Goal: Information Seeking & Learning: Learn about a topic

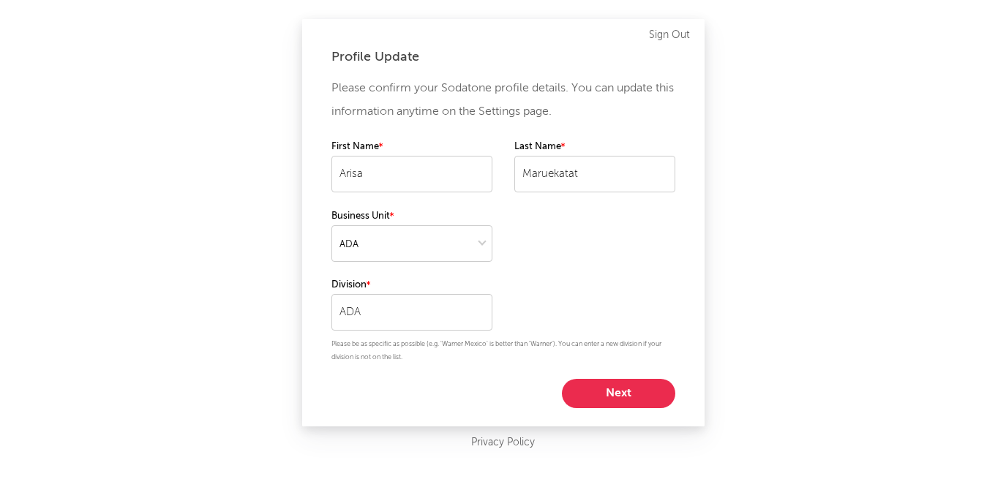
click at [581, 391] on button "Next" at bounding box center [618, 393] width 113 height 29
select select "other"
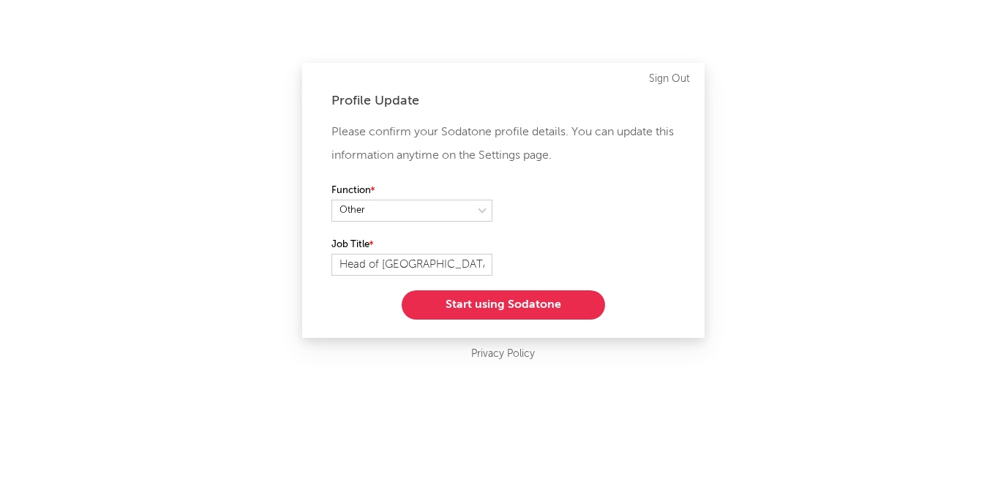
click at [461, 294] on button "Start using Sodatone" at bounding box center [502, 304] width 203 height 29
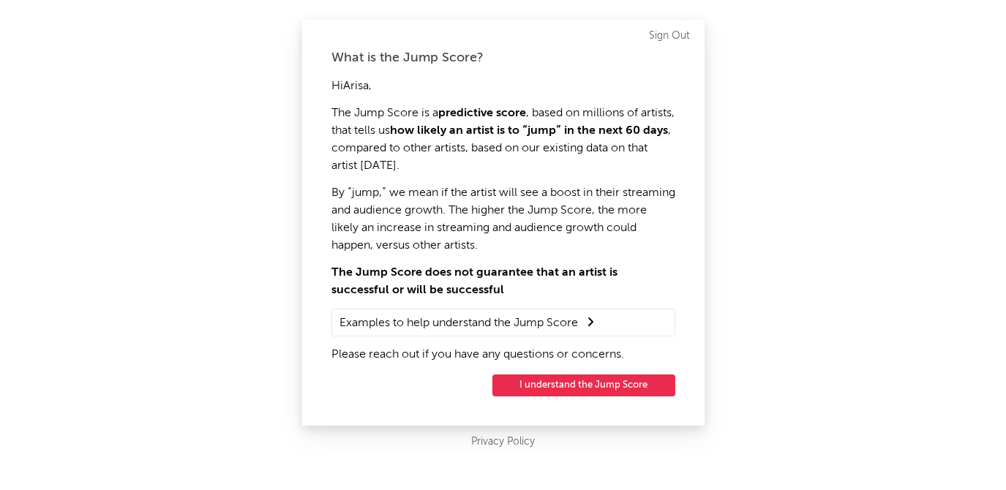
click at [525, 397] on div "What is the Jump Score? Hi [PERSON_NAME] , The Jump Score is a predictive score…" at bounding box center [503, 223] width 402 height 406
click at [527, 384] on button "I understand the Jump Score" at bounding box center [583, 385] width 183 height 22
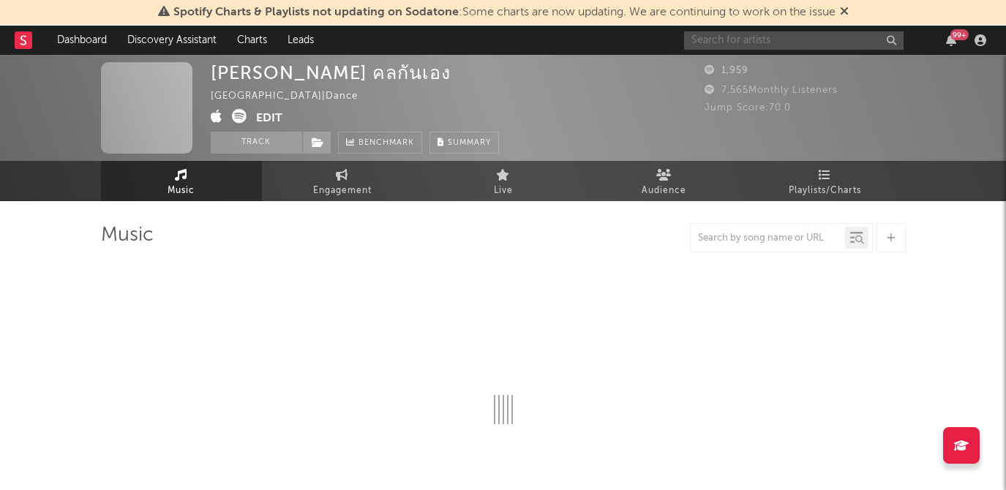
click at [804, 43] on input "text" at bounding box center [793, 40] width 219 height 18
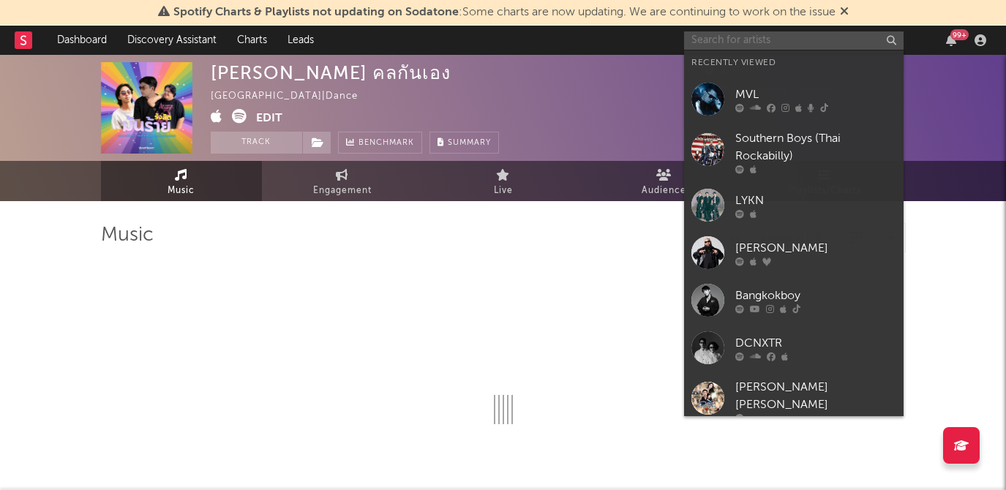
select select "6m"
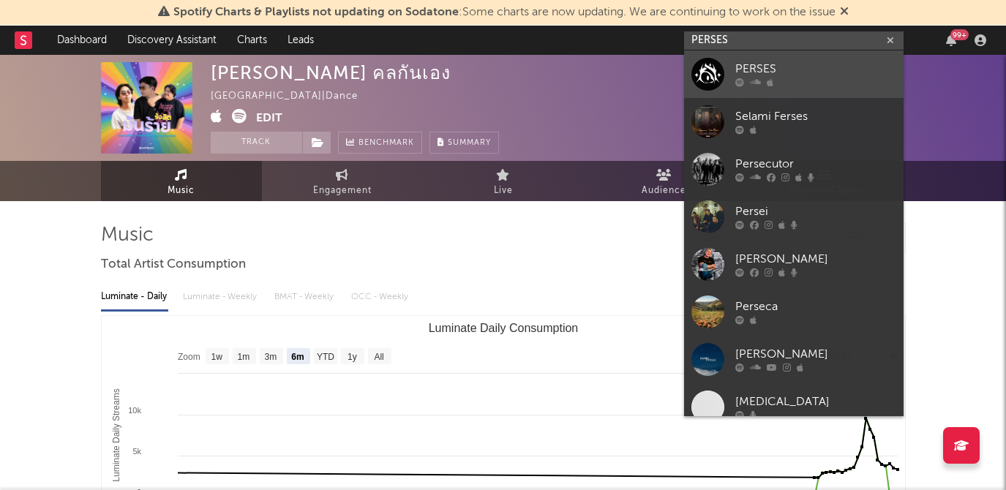
type input "PERSES"
click at [818, 69] on div "PERSES" at bounding box center [815, 70] width 161 height 18
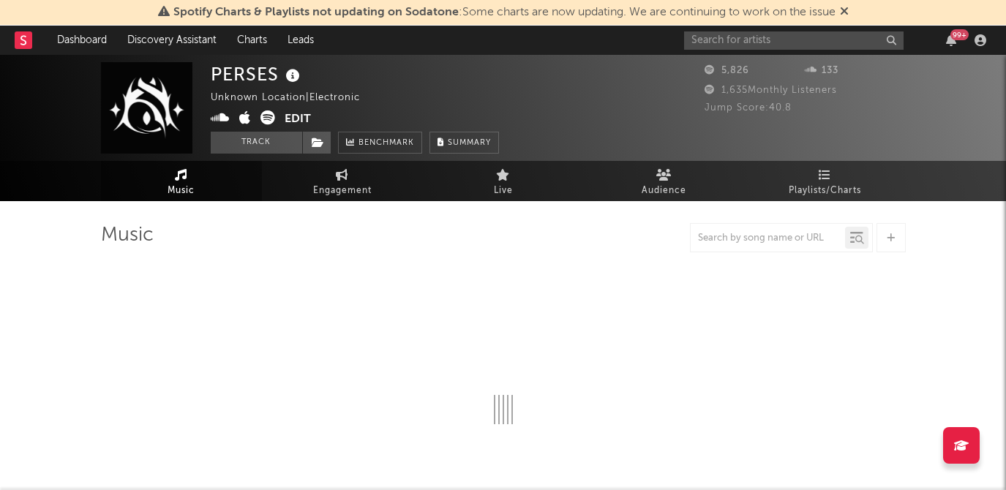
select select "1w"
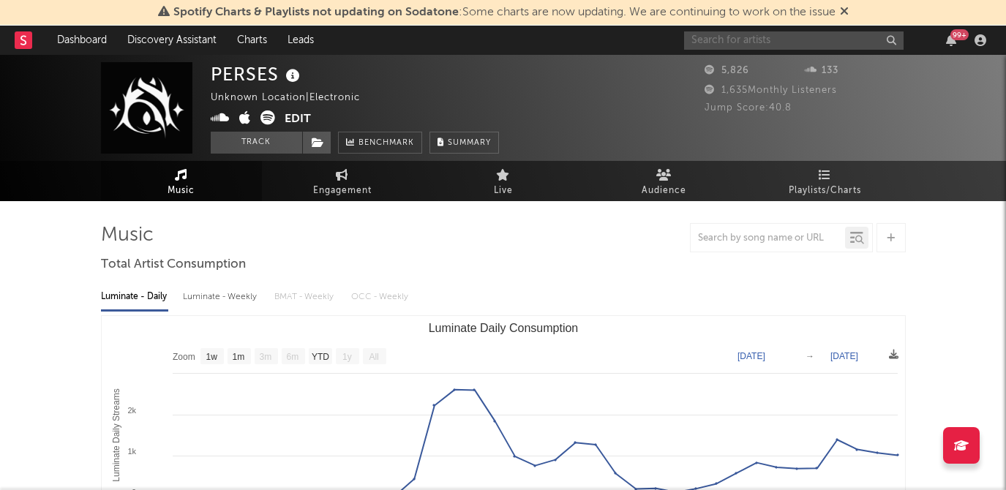
click at [774, 42] on input "text" at bounding box center [793, 40] width 219 height 18
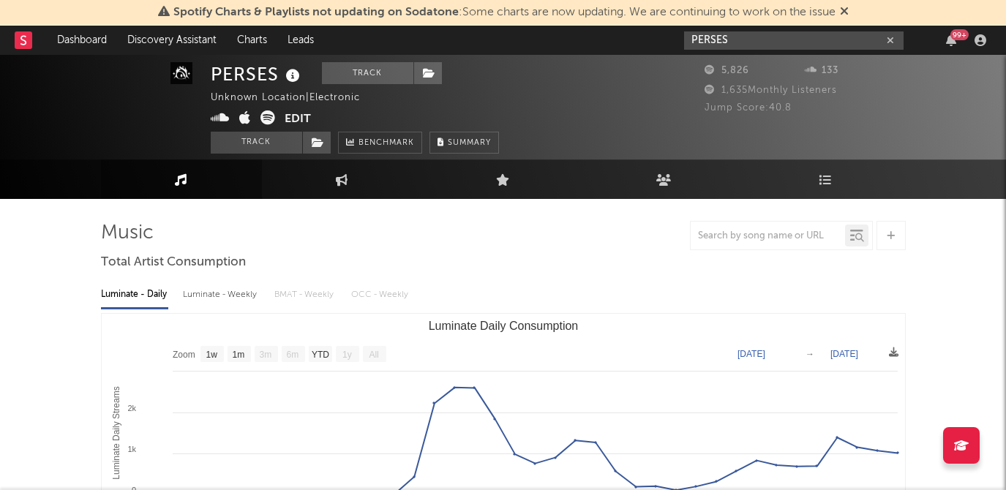
click at [743, 38] on input "PERSES" at bounding box center [793, 40] width 219 height 18
type input "PERSES"
click at [269, 113] on icon at bounding box center [267, 117] width 15 height 15
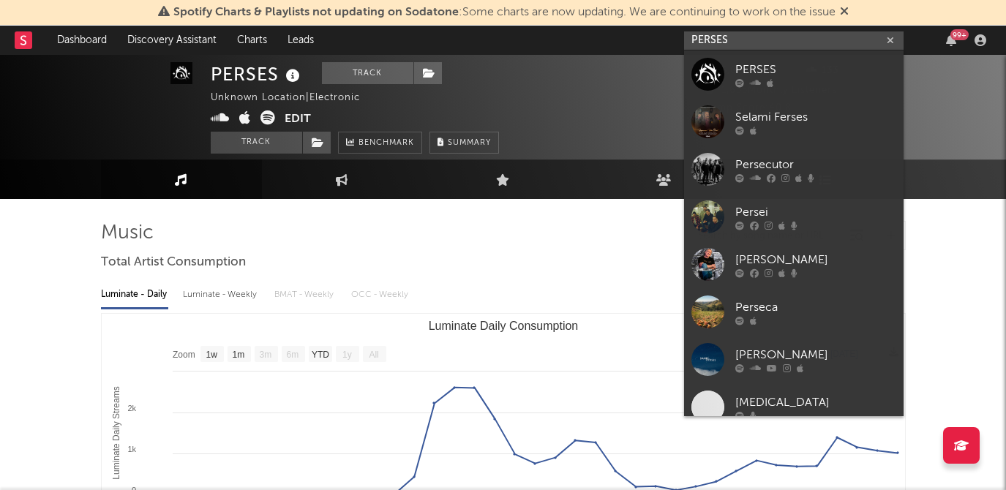
click at [756, 39] on input "PERSES" at bounding box center [793, 40] width 219 height 18
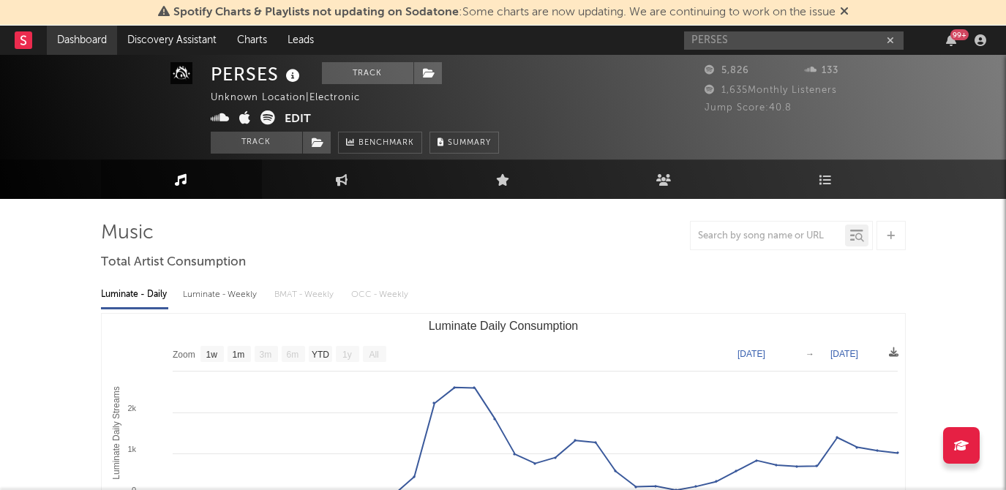
click at [80, 39] on link "Dashboard" at bounding box center [82, 40] width 70 height 29
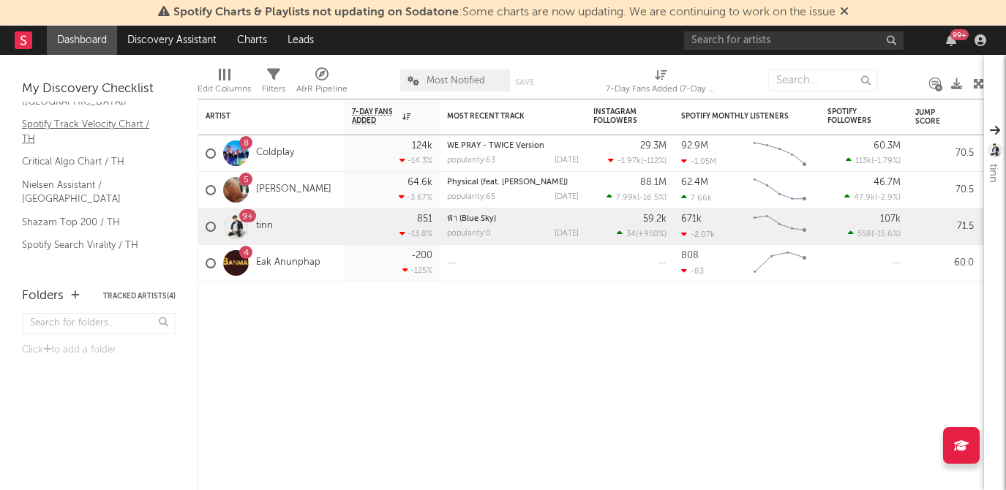
scroll to position [37, 0]
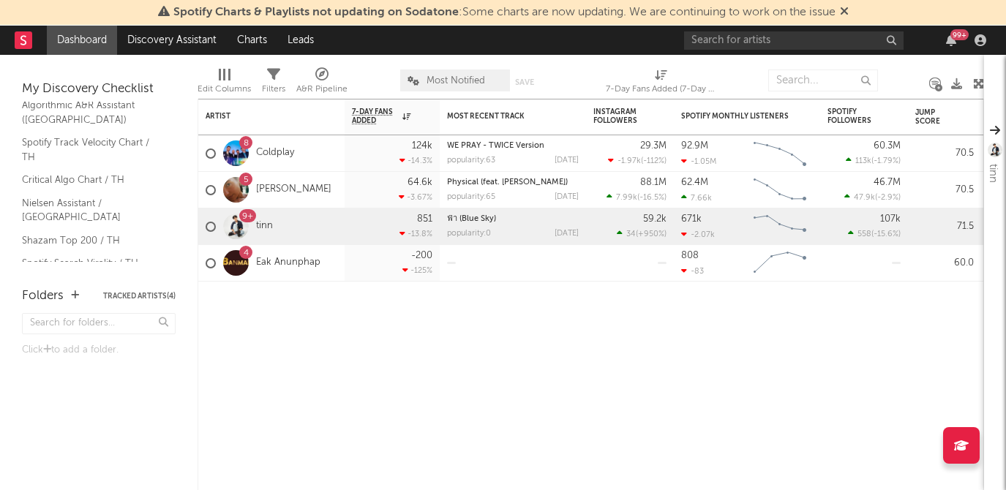
click at [59, 255] on link "Spotify Search Virality / TH" at bounding box center [91, 263] width 139 height 16
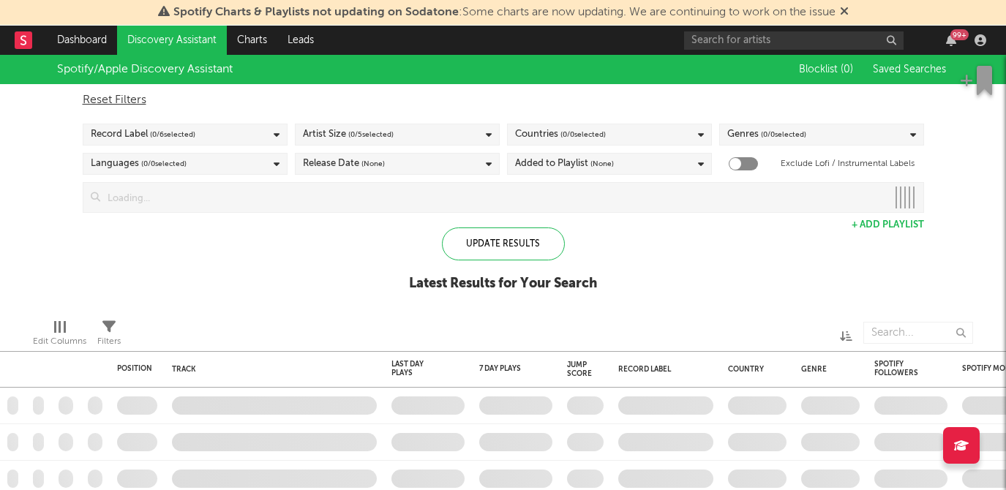
checkbox input "true"
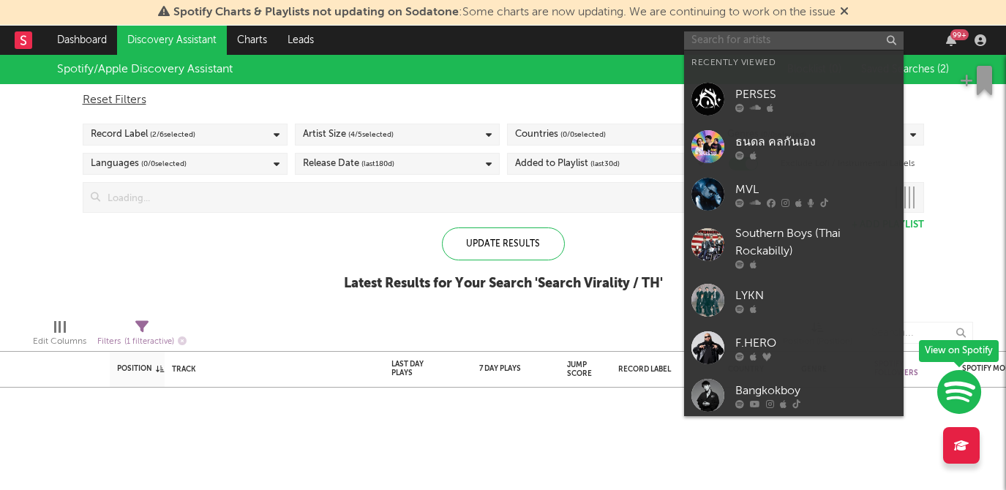
click at [834, 41] on input "text" at bounding box center [793, 40] width 219 height 18
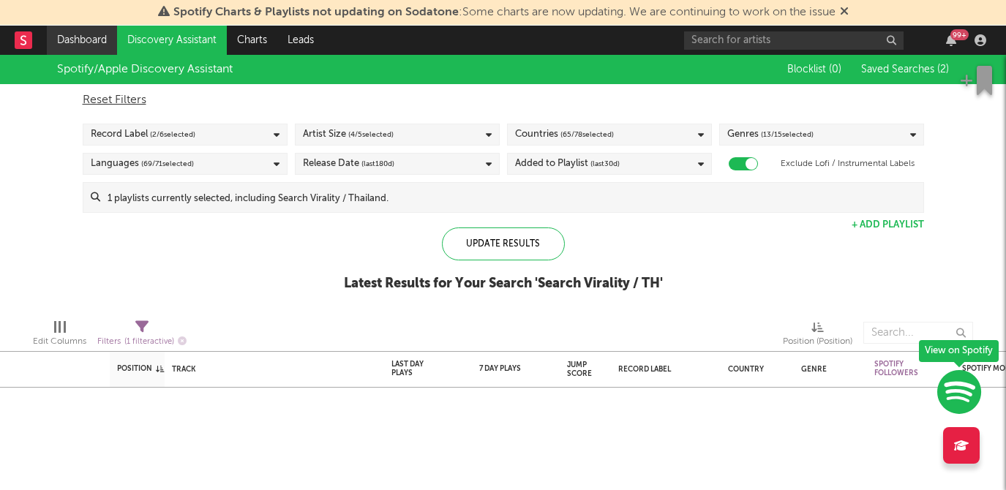
click at [89, 36] on link "Dashboard" at bounding box center [82, 40] width 70 height 29
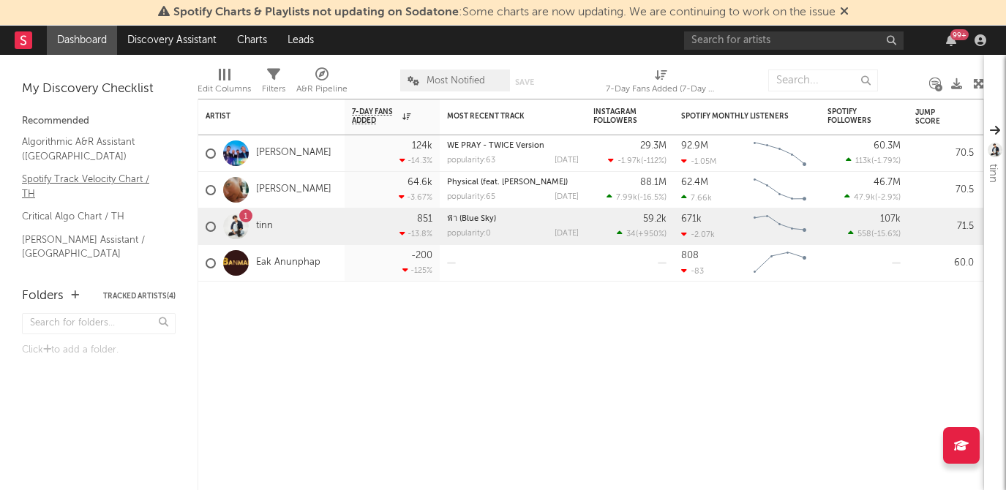
click at [99, 177] on link "Spotify Track Velocity Chart / TH" at bounding box center [91, 186] width 139 height 30
click at [246, 216] on div "1" at bounding box center [246, 216] width 4 height 0
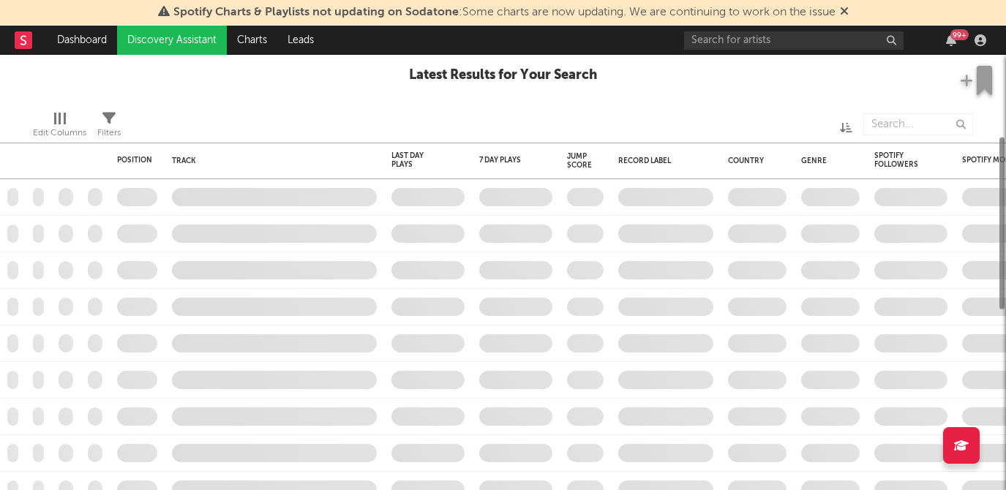
checkbox input "true"
